Goal: Information Seeking & Learning: Check status

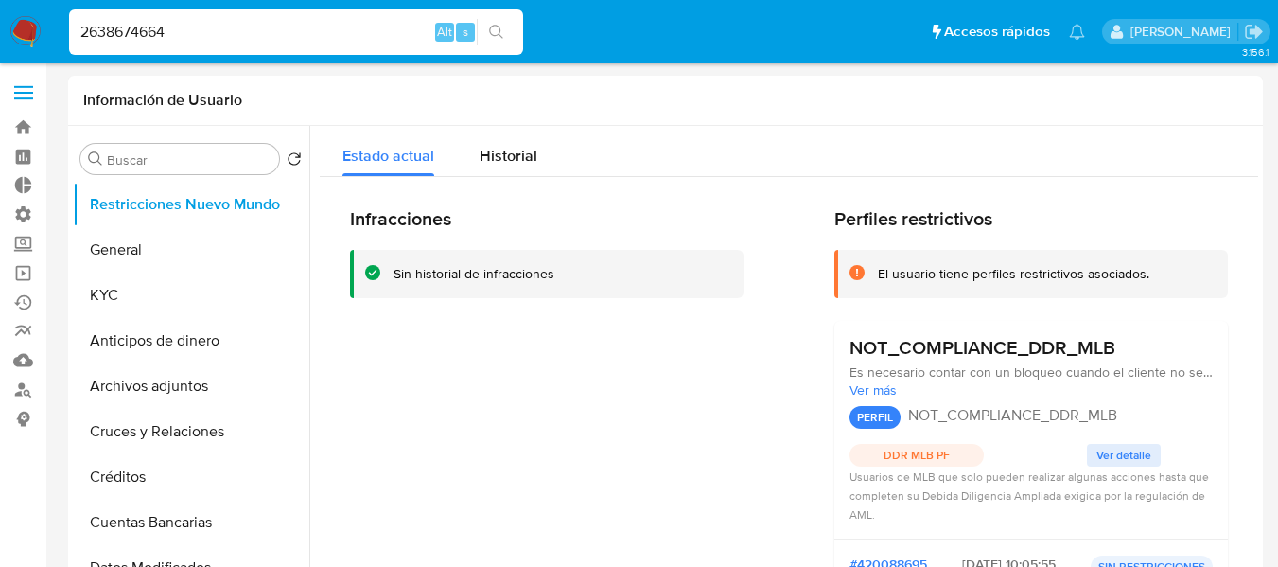
select select "10"
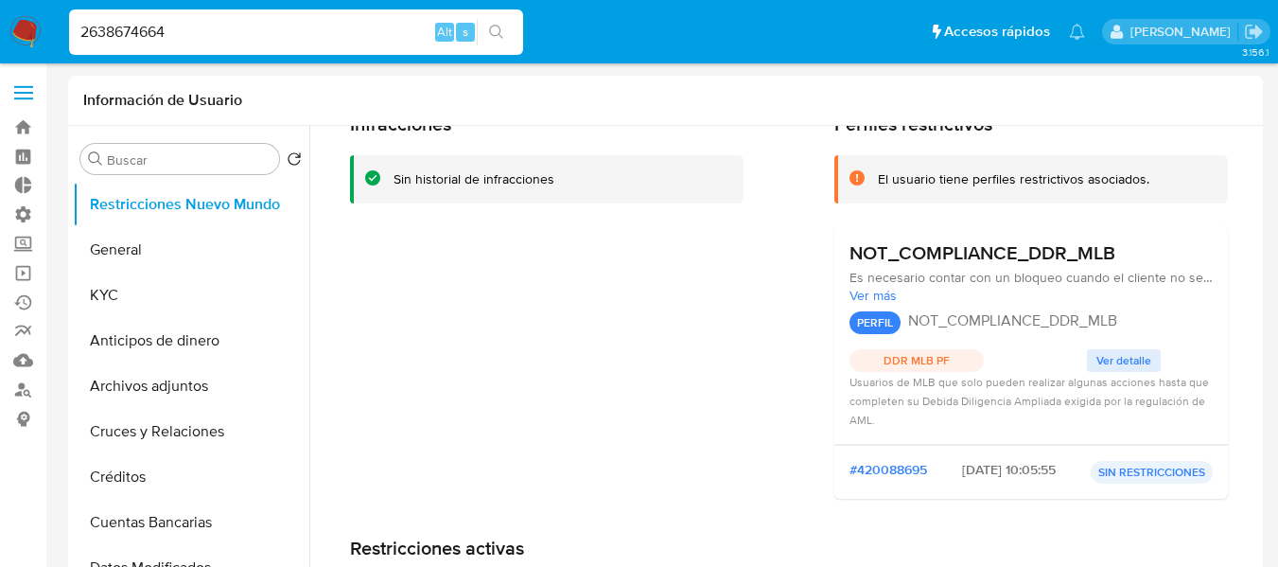
click at [198, 36] on input "2638674664" at bounding box center [296, 32] width 454 height 25
click at [198, 36] on input "2638674664136465666" at bounding box center [296, 32] width 454 height 25
type input "136465666"
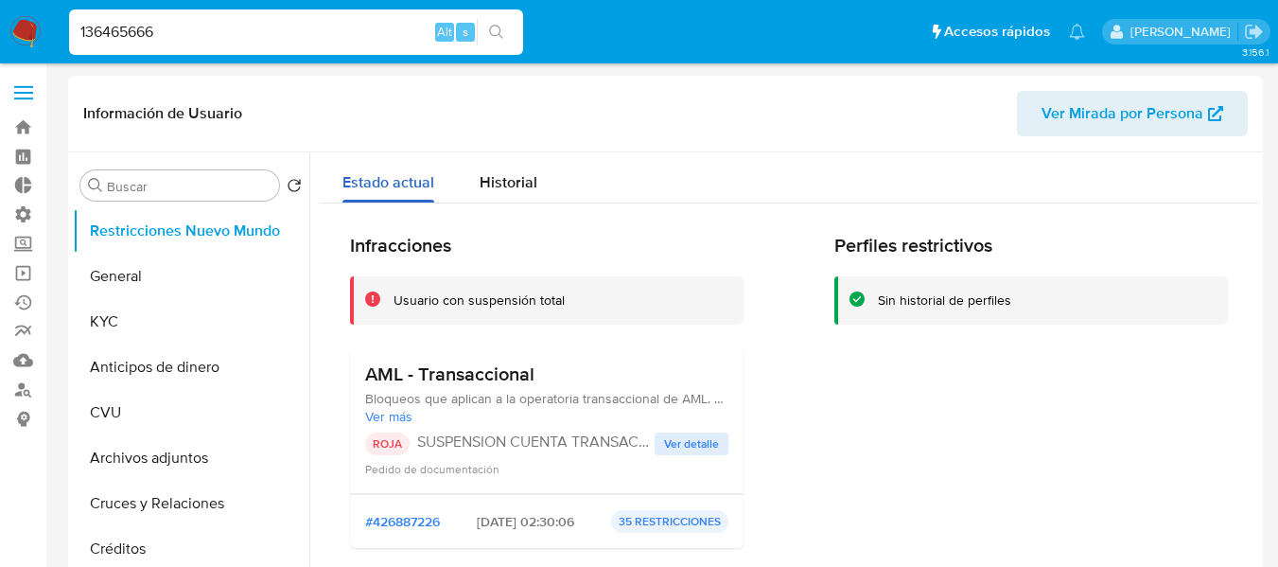
select select "10"
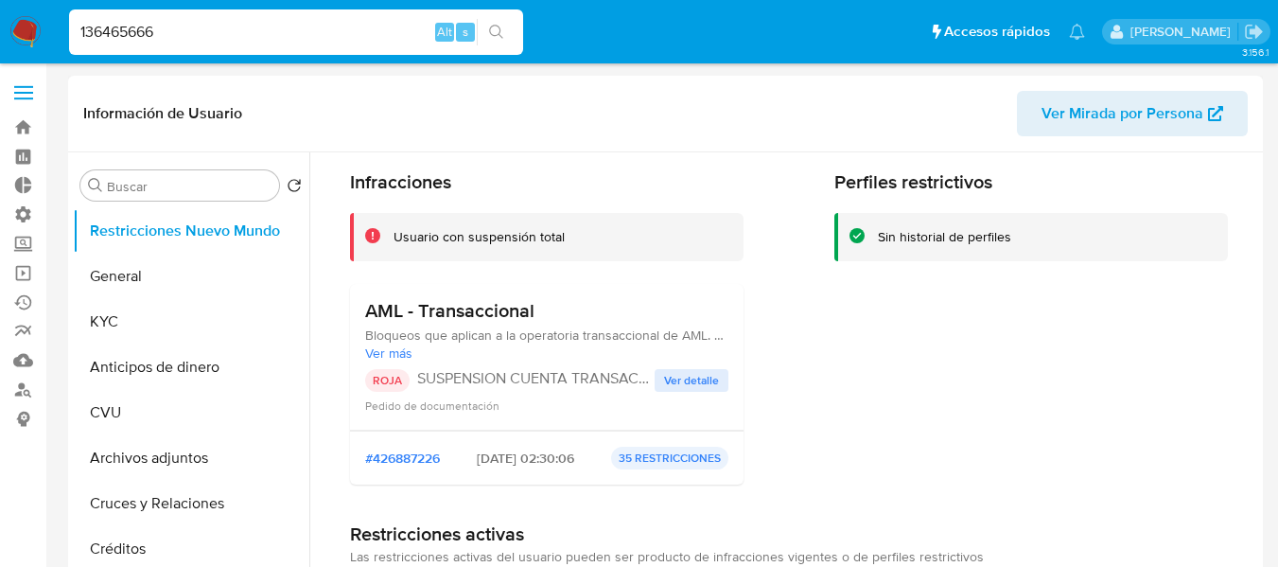
scroll to position [95, 0]
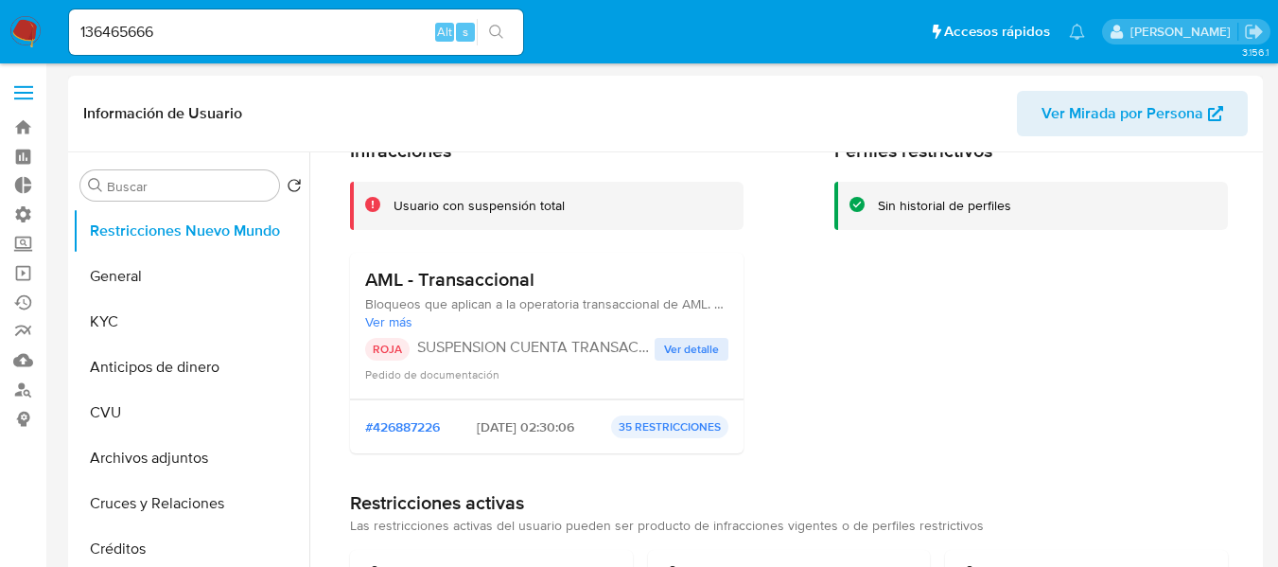
drag, startPoint x: 528, startPoint y: 429, endPoint x: 497, endPoint y: 426, distance: 31.3
click at [497, 426] on span "[DATE] 02:30:06" at bounding box center [525, 426] width 97 height 17
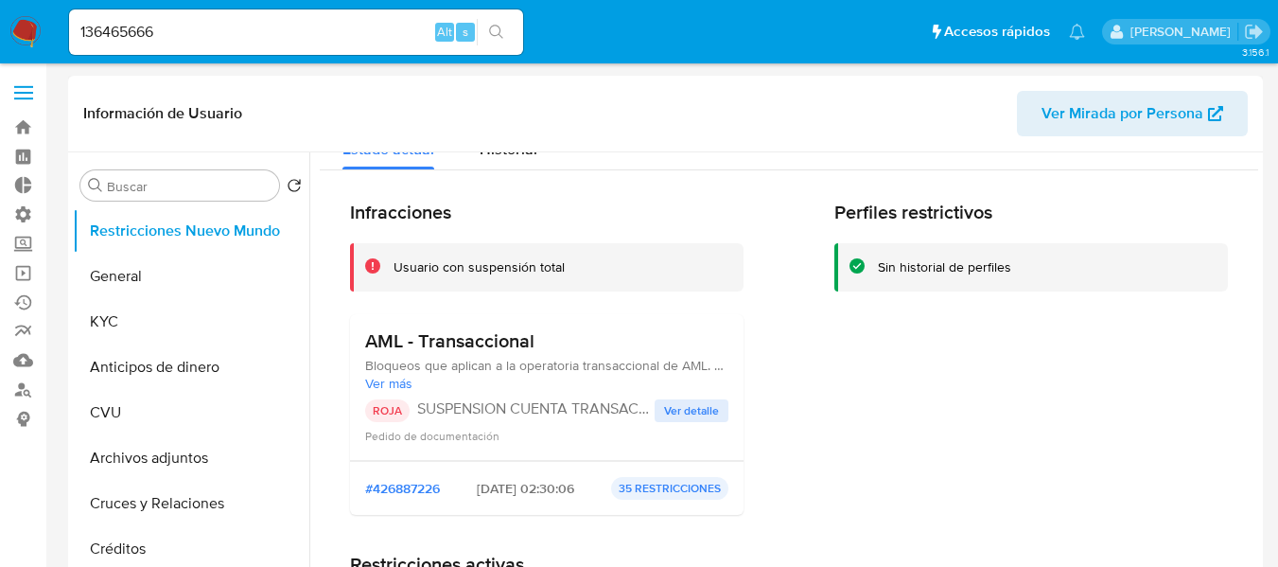
scroll to position [0, 0]
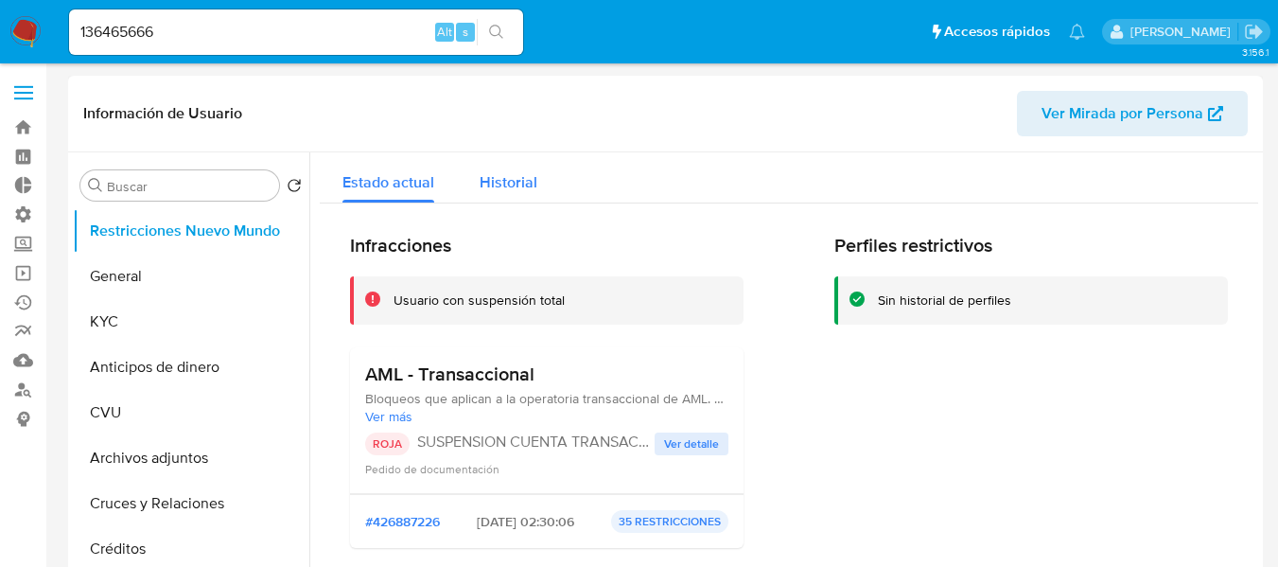
click at [516, 162] on div "Historial" at bounding box center [509, 177] width 58 height 50
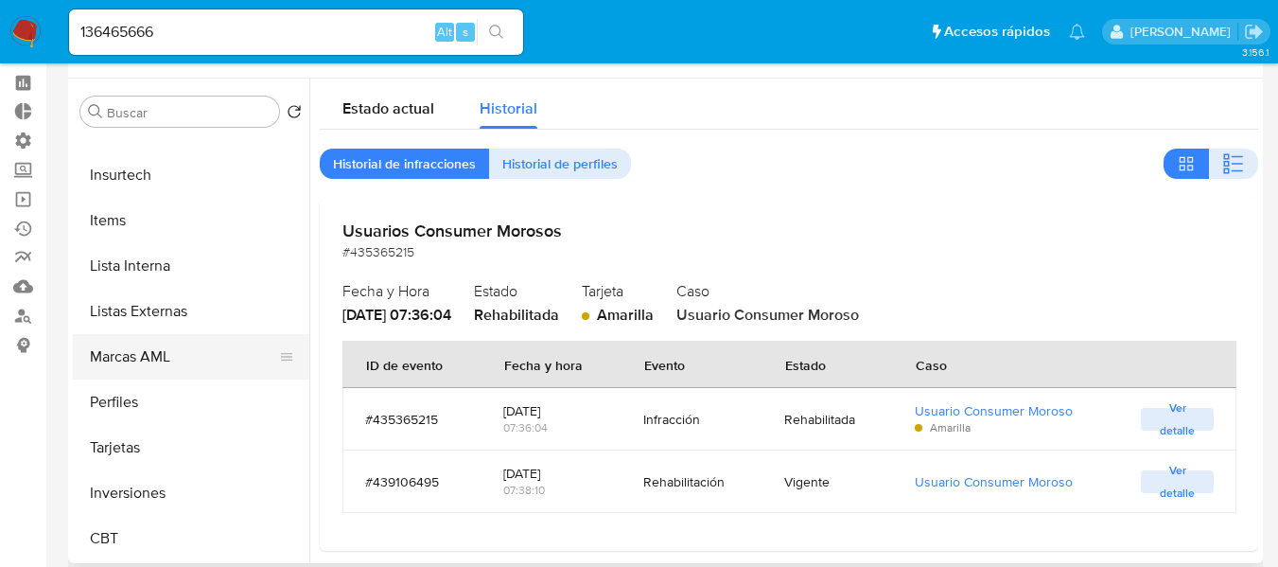
scroll to position [95, 0]
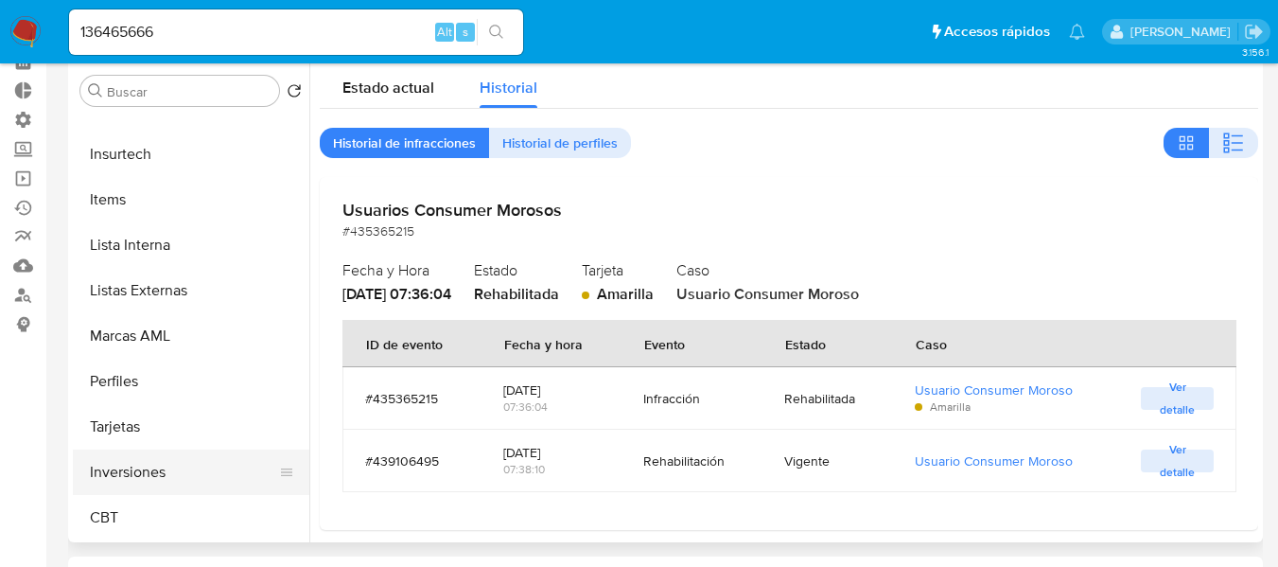
click at [130, 482] on button "Inversiones" at bounding box center [183, 471] width 221 height 45
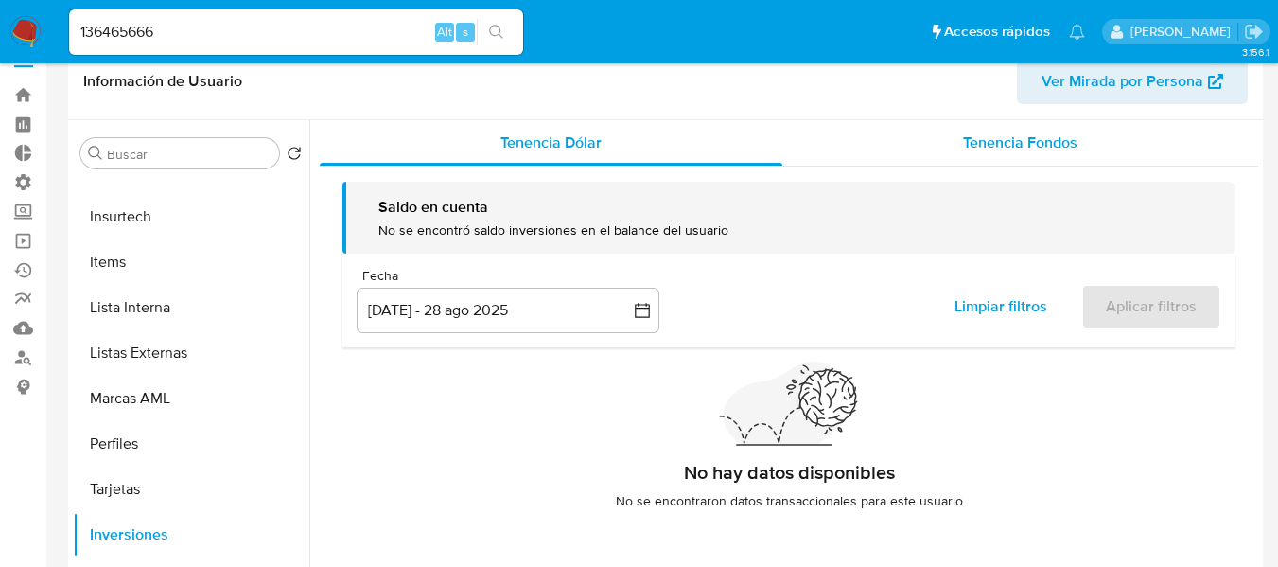
scroll to position [0, 0]
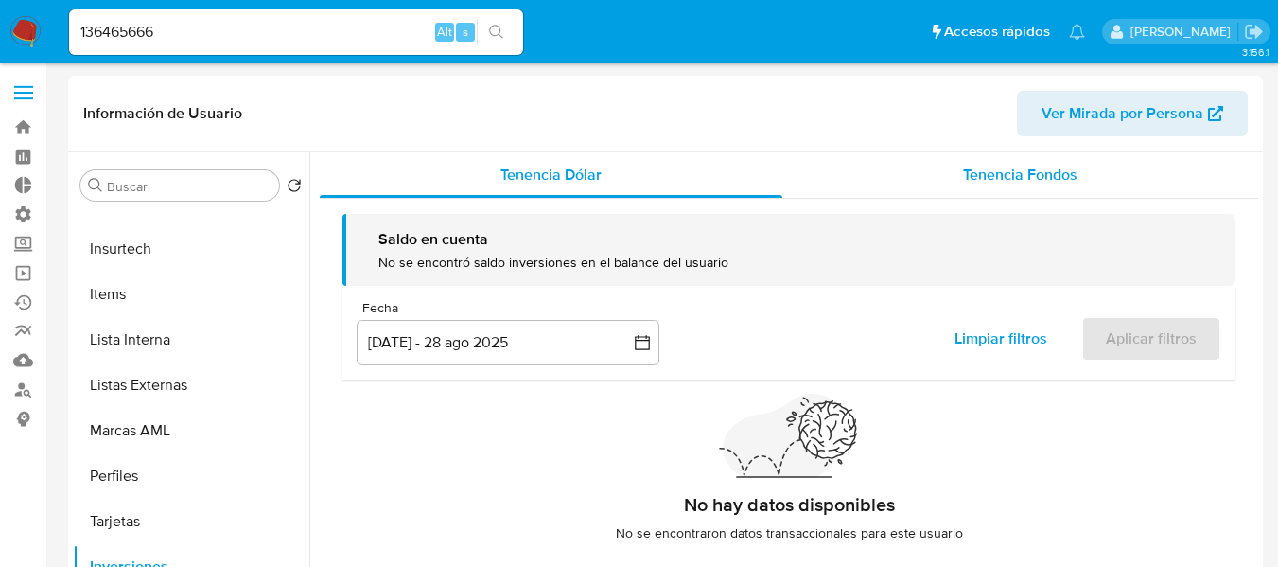
click at [1006, 176] on span "Tenencia Fondos" at bounding box center [1020, 175] width 114 height 22
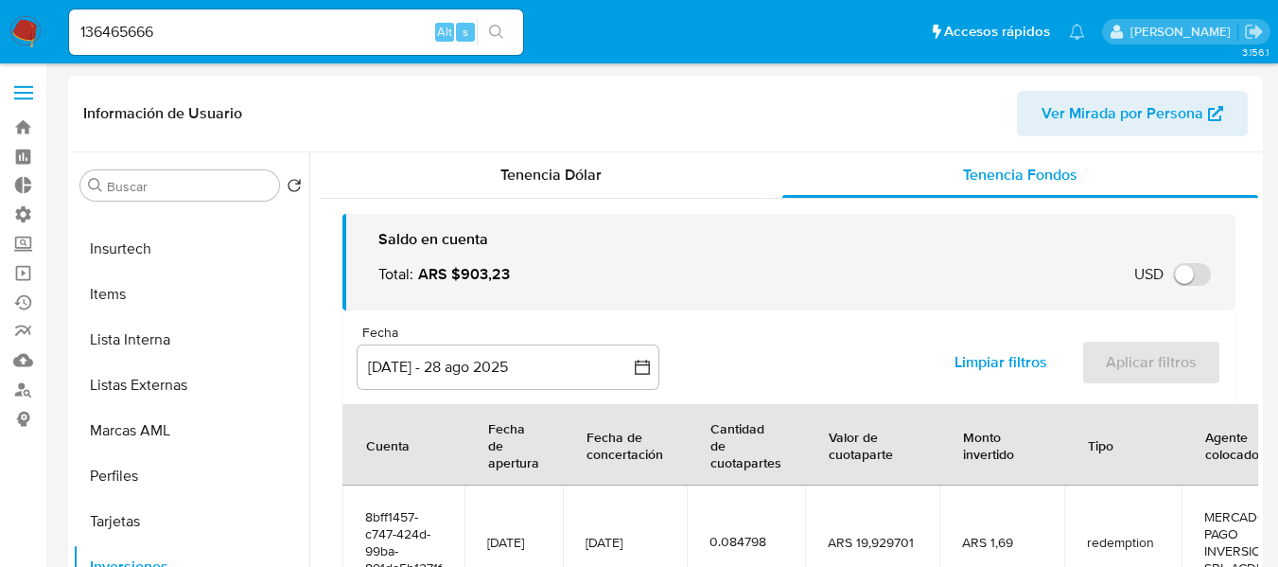
click at [332, 96] on header "Información de Usuario Ver Mirada por Persona" at bounding box center [665, 113] width 1165 height 45
